Goal: Task Accomplishment & Management: Use online tool/utility

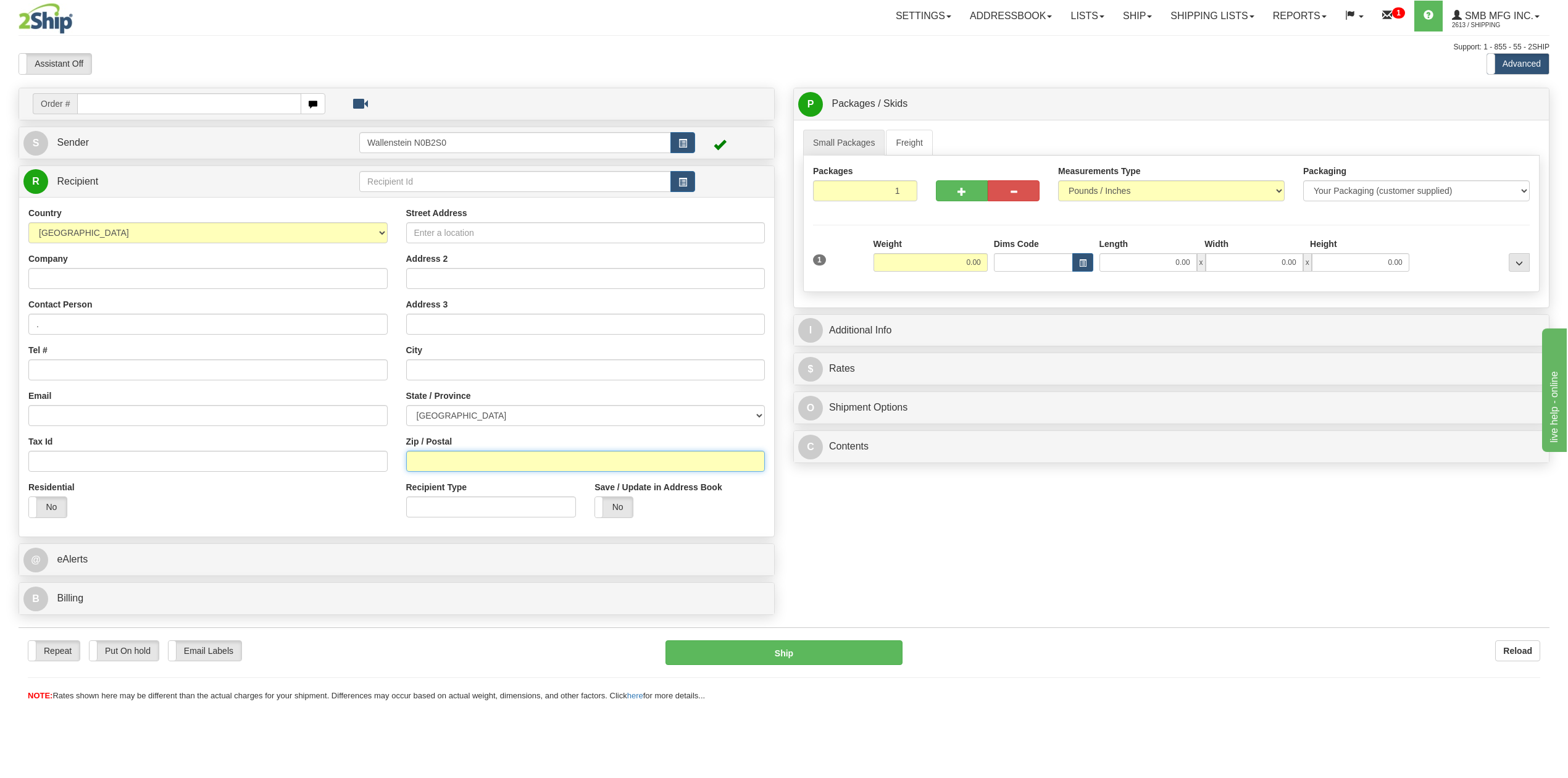
click at [490, 463] on input "Zip / Postal" at bounding box center [586, 461] width 360 height 21
type input "E1G 3X8"
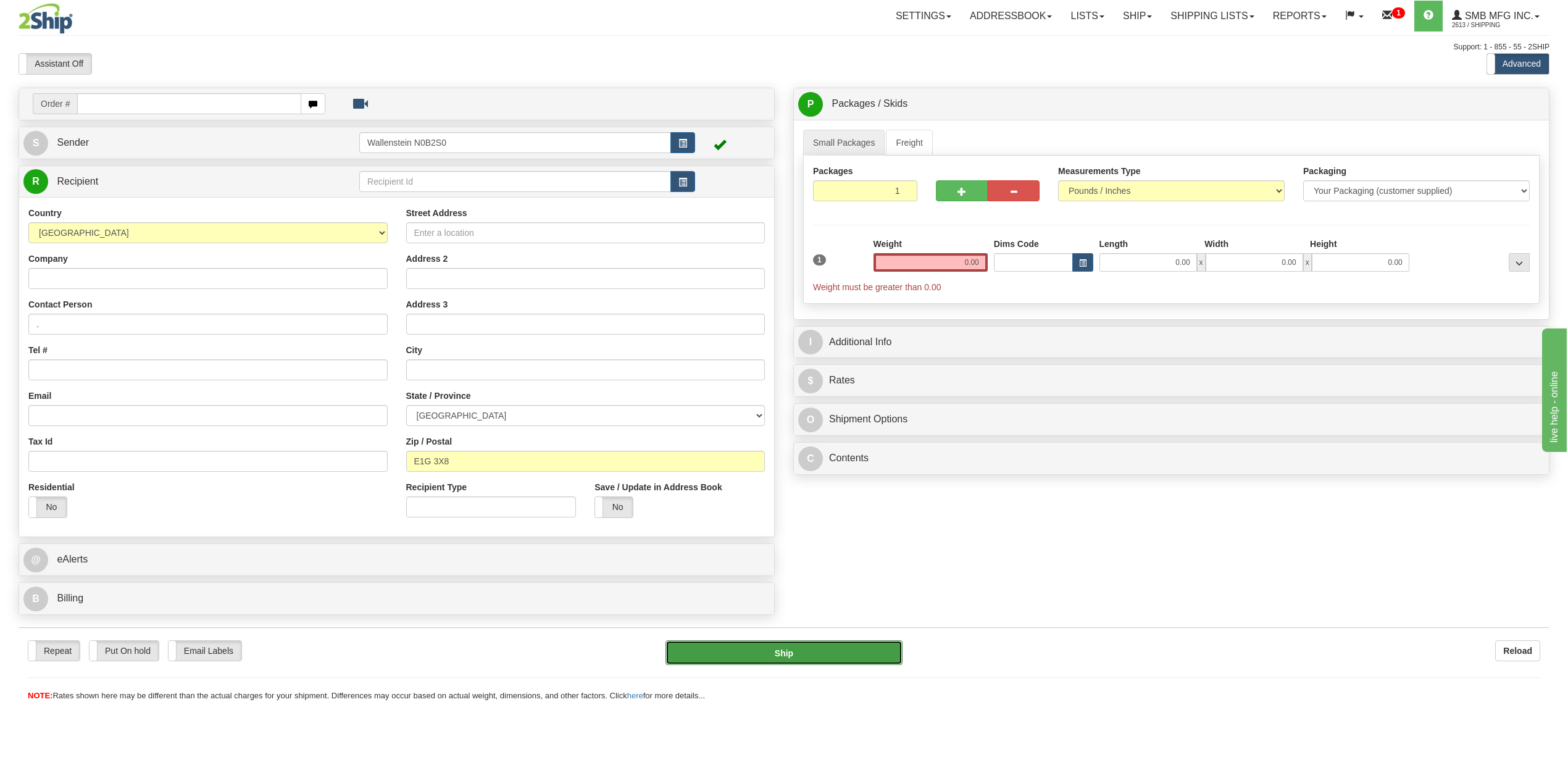
click at [780, 651] on button "Ship" at bounding box center [784, 652] width 237 height 25
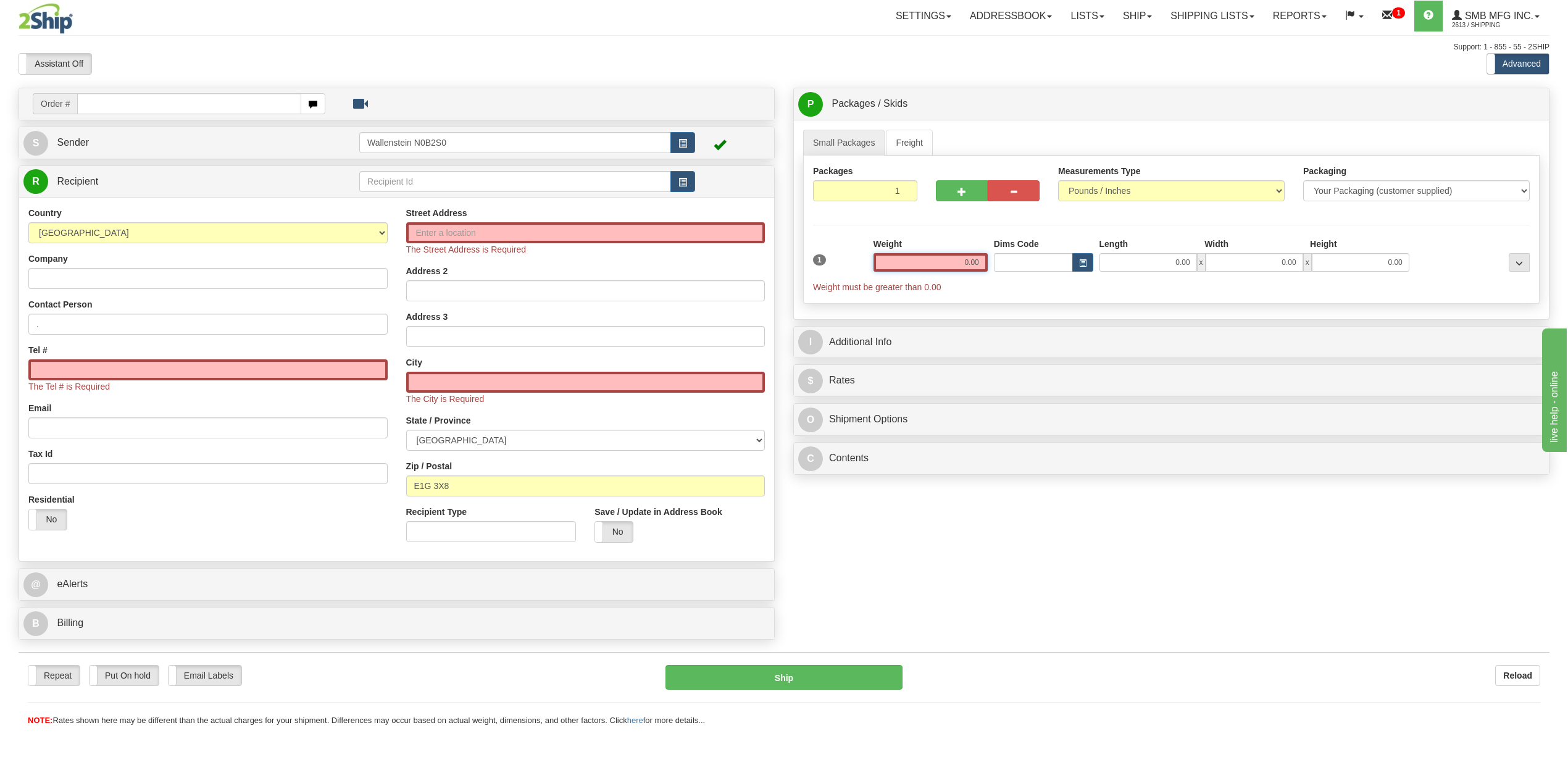
click at [947, 262] on input "0.00" at bounding box center [930, 262] width 114 height 19
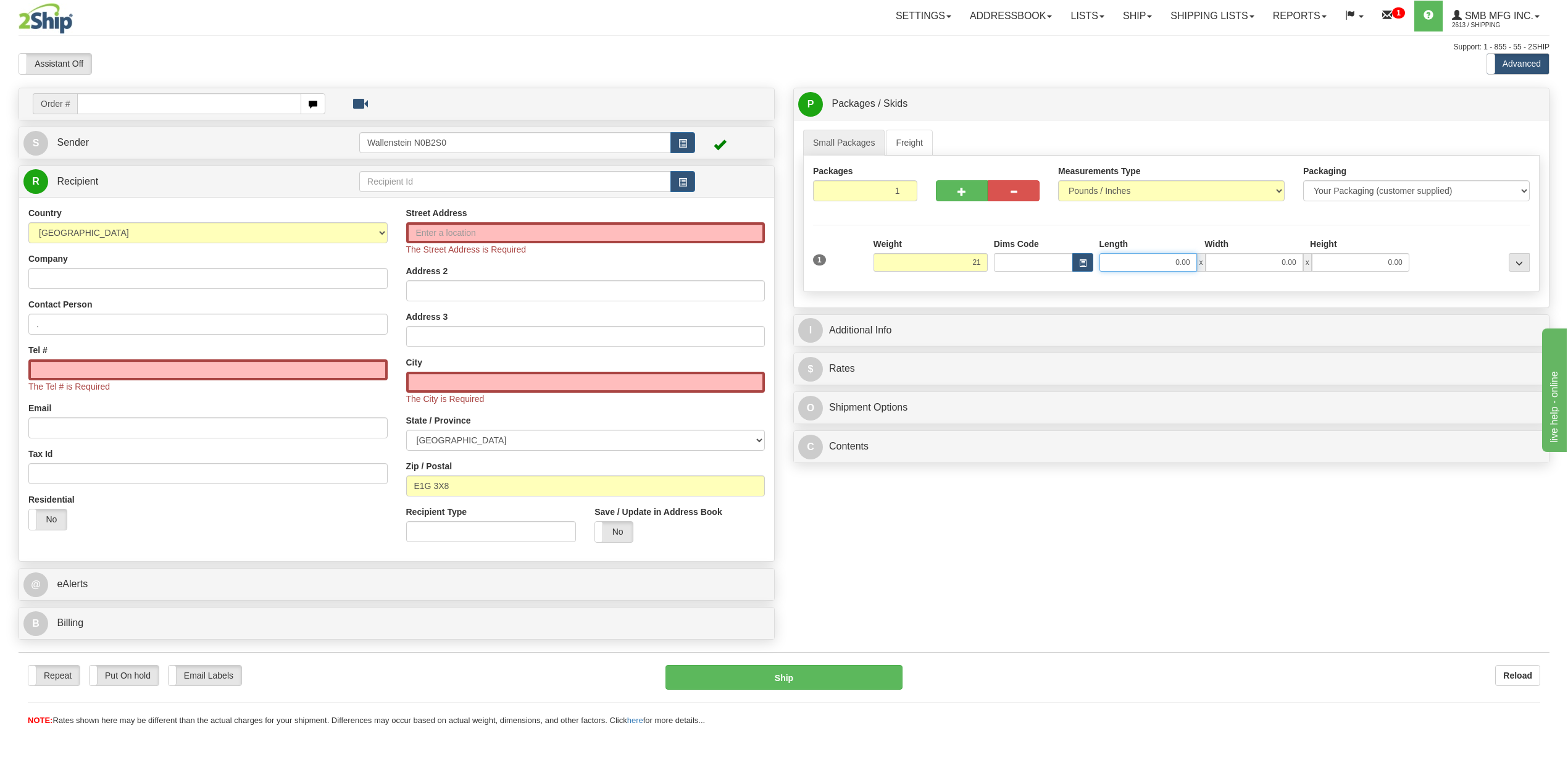
type input "21.00"
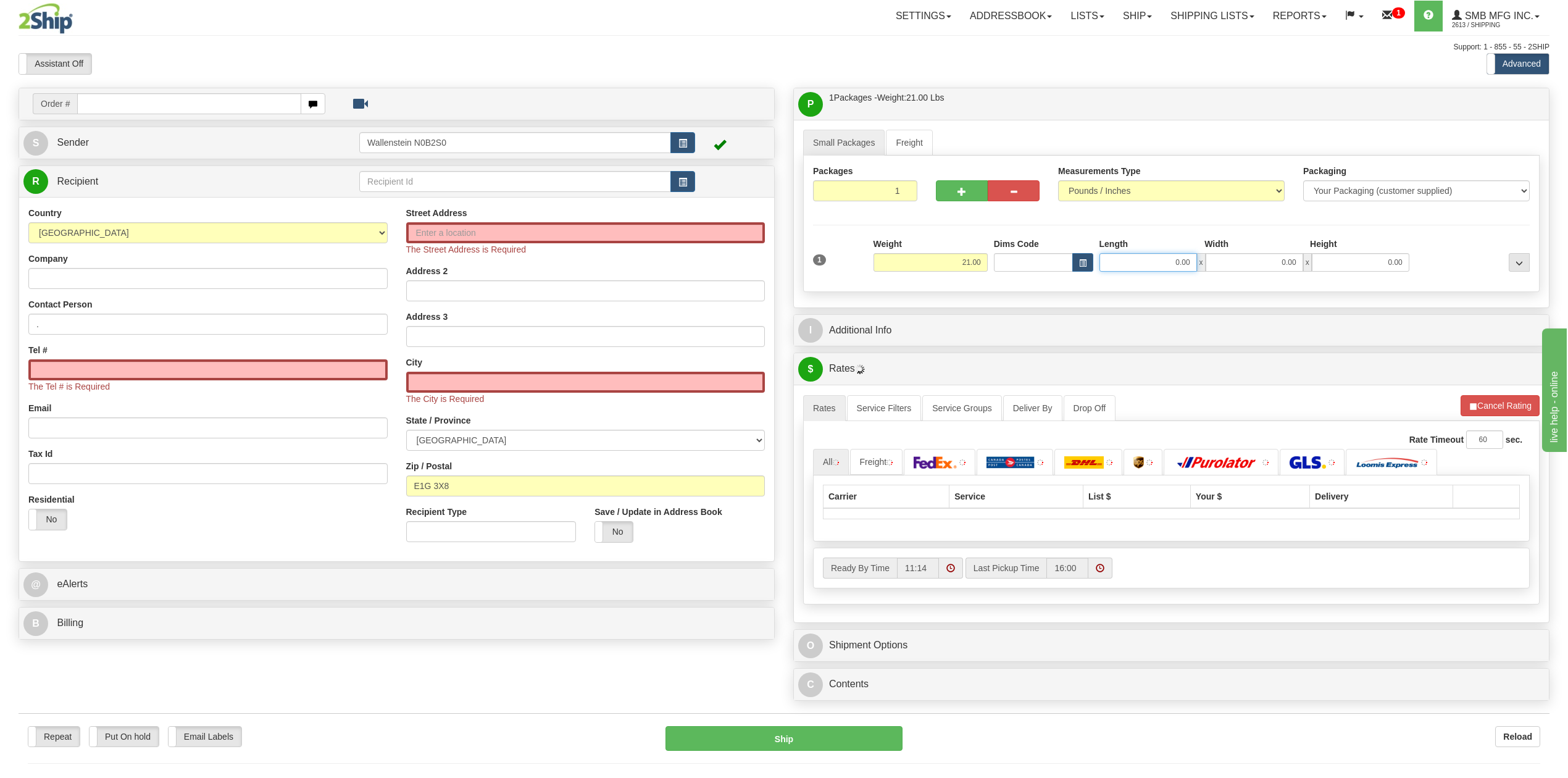
click at [1164, 258] on input "0.00" at bounding box center [1148, 262] width 98 height 19
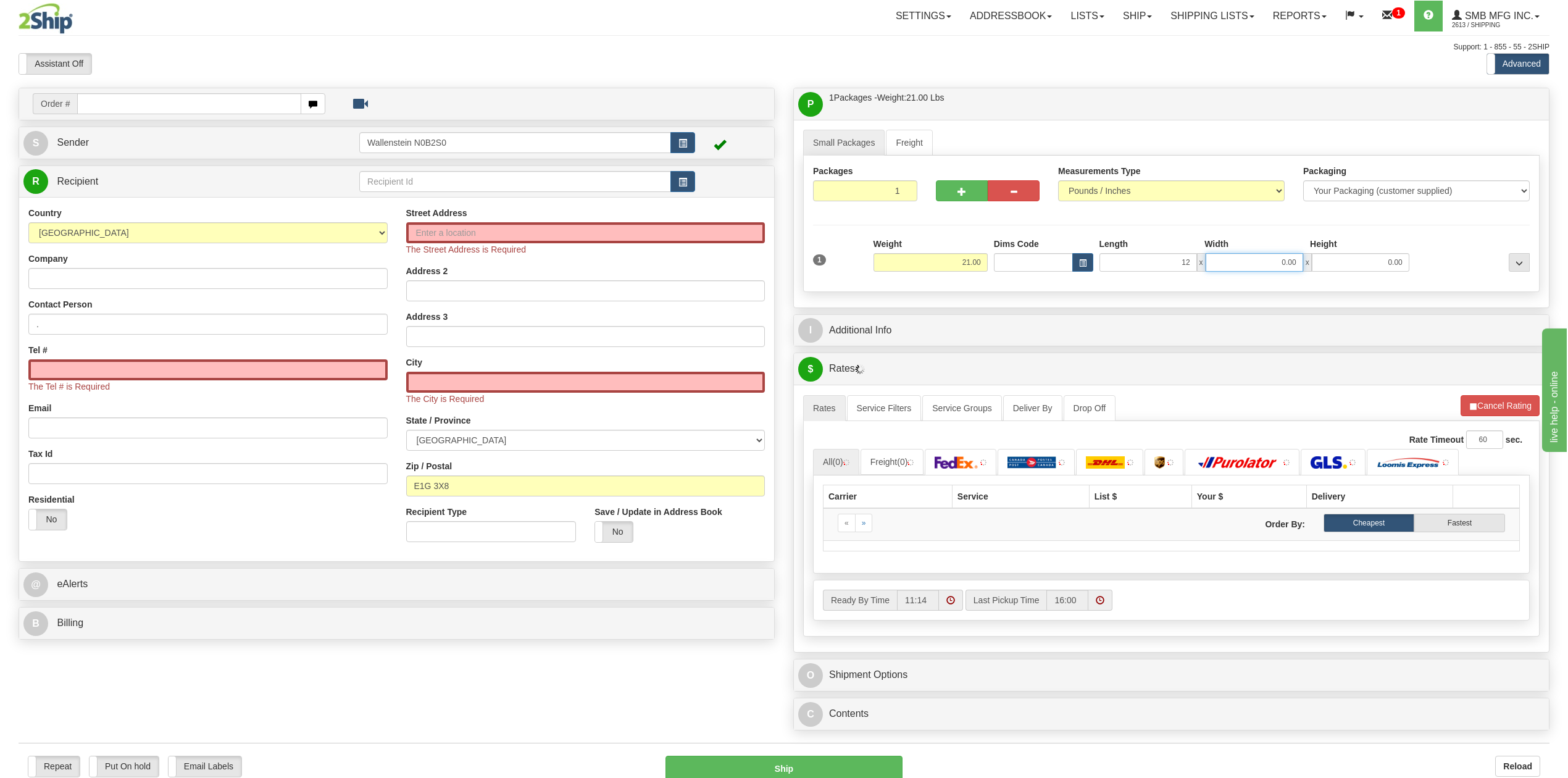
type input "12.00"
click at [1264, 258] on input "0.00" at bounding box center [1254, 262] width 98 height 19
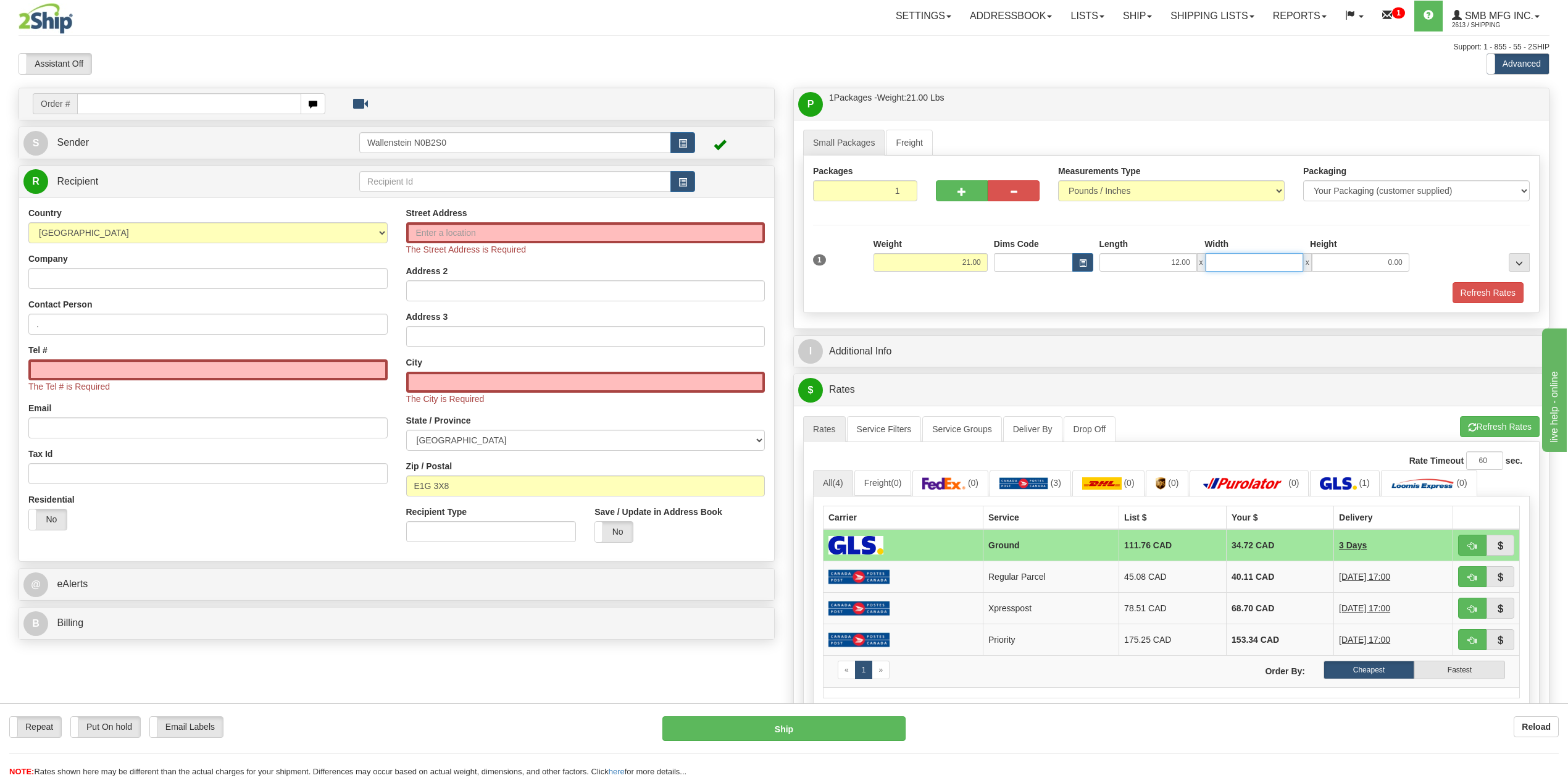
type input "0.00"
